Goal: Find specific page/section

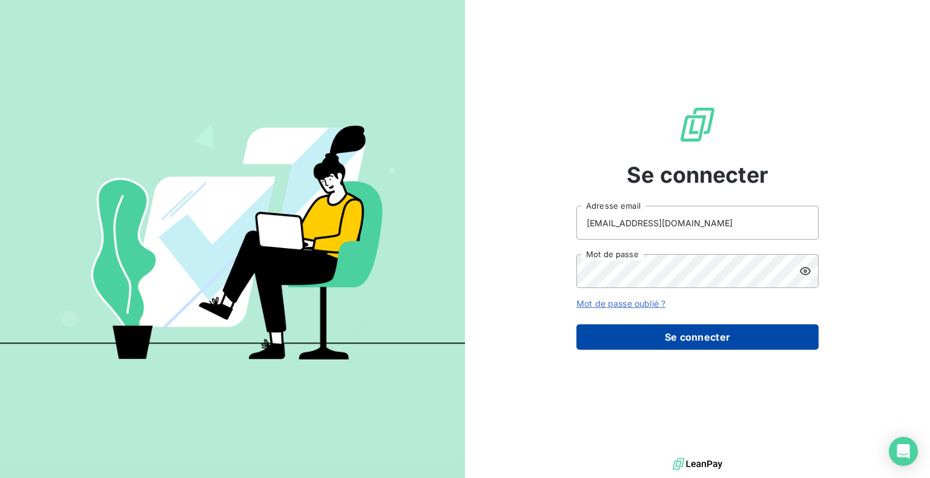
click at [695, 336] on button "Se connecter" at bounding box center [697, 336] width 242 height 25
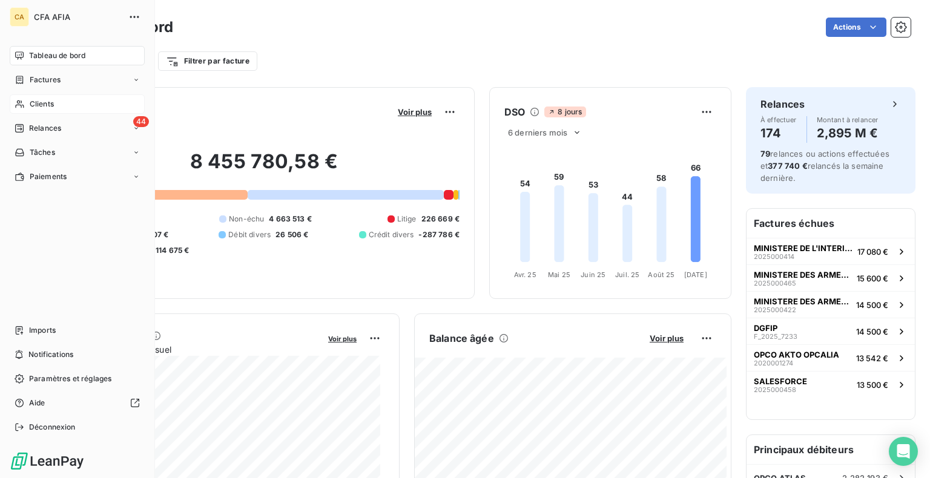
click at [48, 100] on span "Clients" at bounding box center [42, 104] width 24 height 11
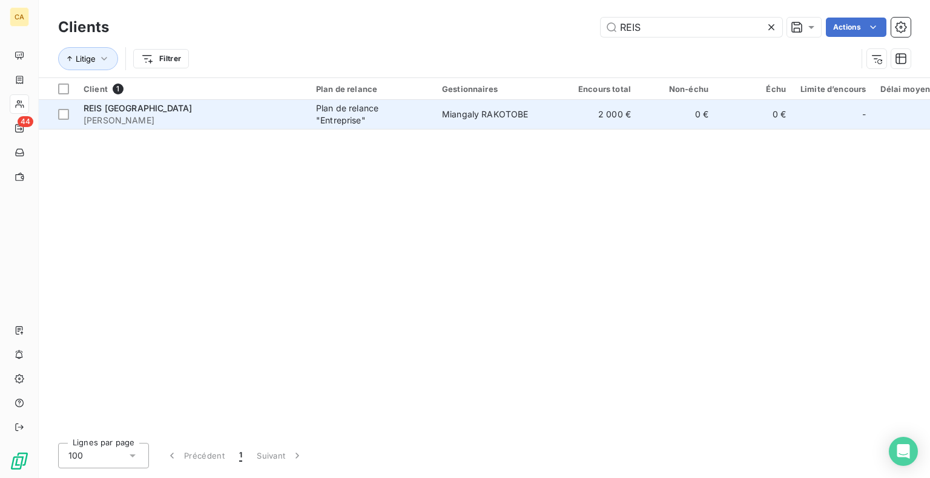
type input "REIS"
click at [420, 119] on div "Plan de relance "Entreprise"" at bounding box center [371, 114] width 111 height 24
